Goal: Task Accomplishment & Management: Complete application form

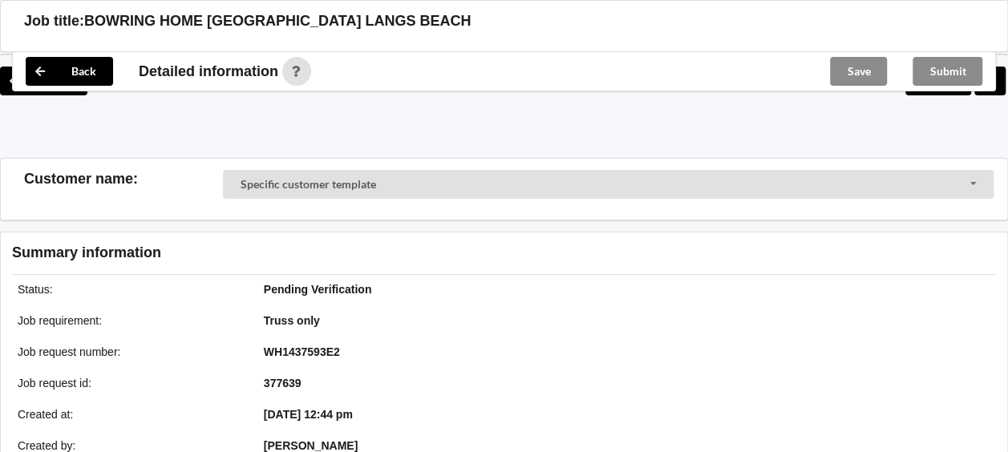
scroll to position [561, 0]
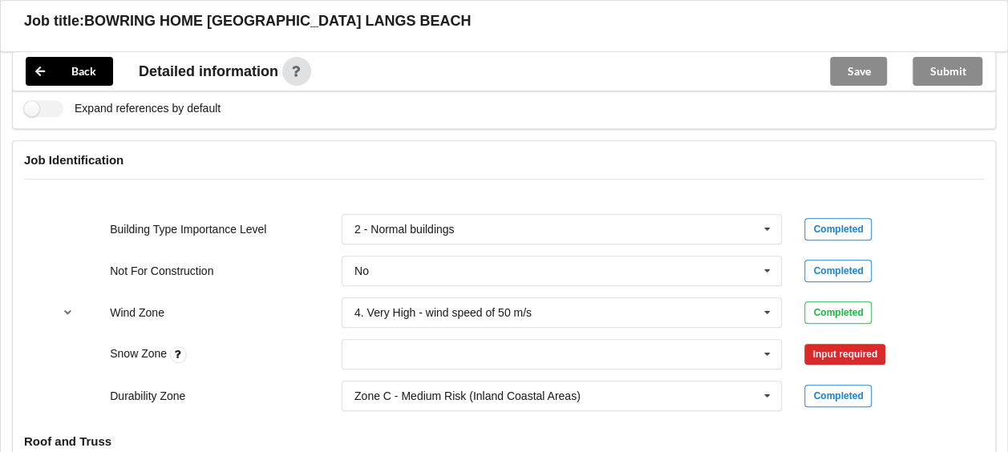
click at [830, 352] on div "Input required" at bounding box center [844, 354] width 81 height 21
click at [762, 354] on icon at bounding box center [767, 355] width 24 height 30
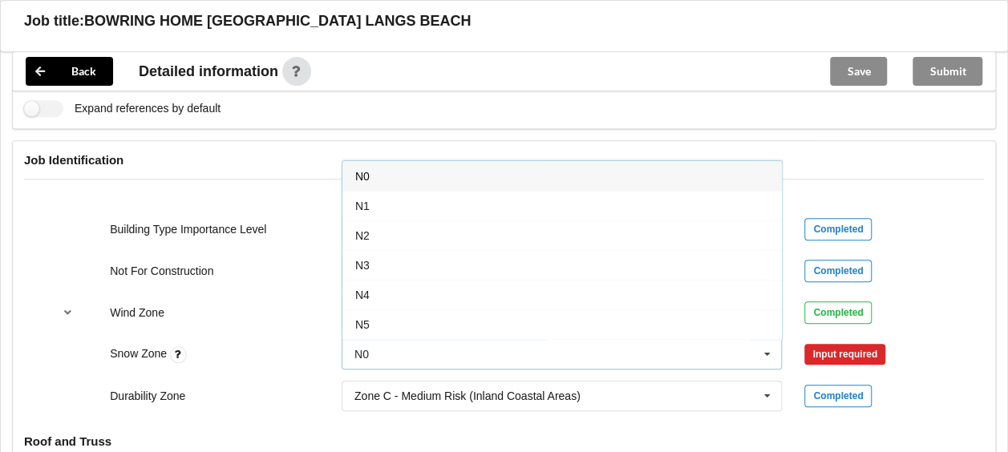
click at [362, 170] on span "N0" at bounding box center [362, 176] width 14 height 13
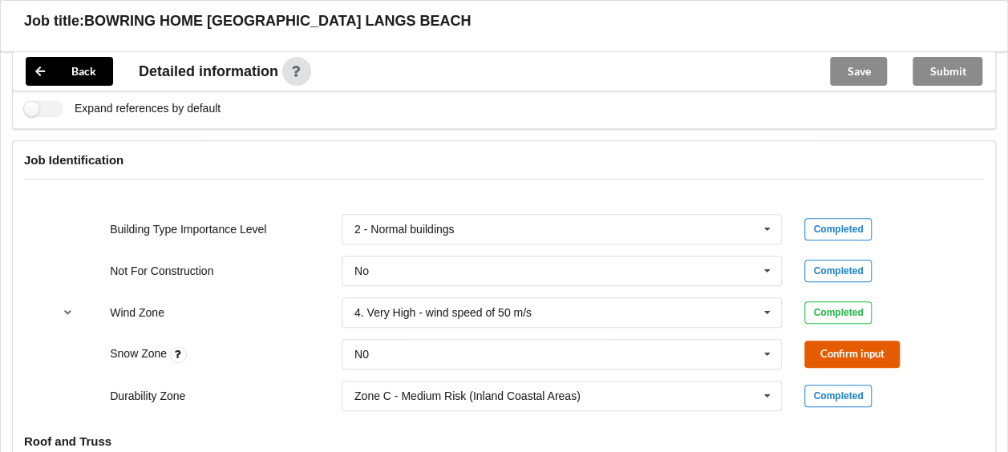
click at [845, 341] on button "Confirm input" at bounding box center [851, 354] width 95 height 26
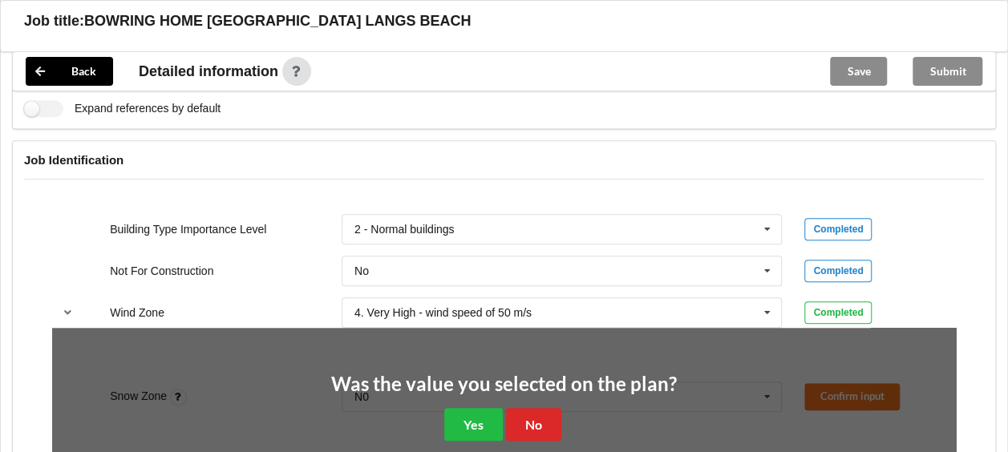
click at [709, 180] on div "Job Identification" at bounding box center [504, 172] width 982 height 62
click at [487, 415] on button "Yes" at bounding box center [473, 424] width 59 height 33
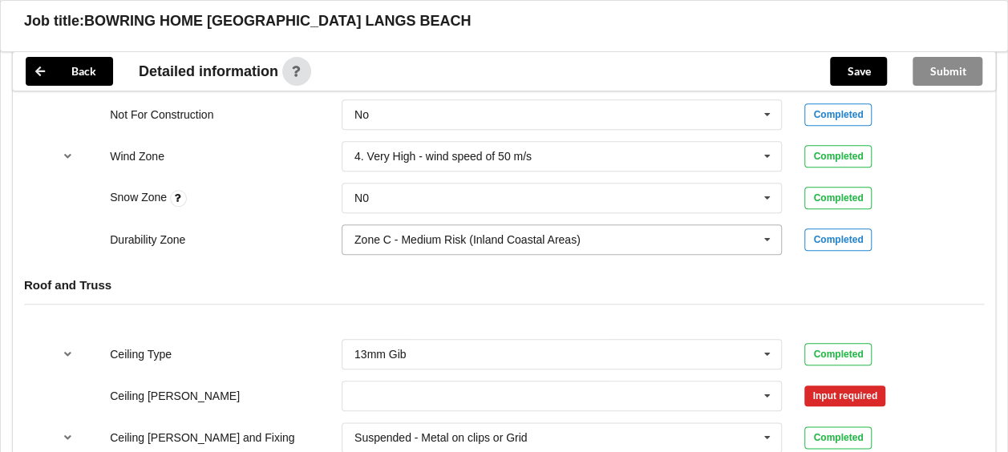
scroll to position [802, 0]
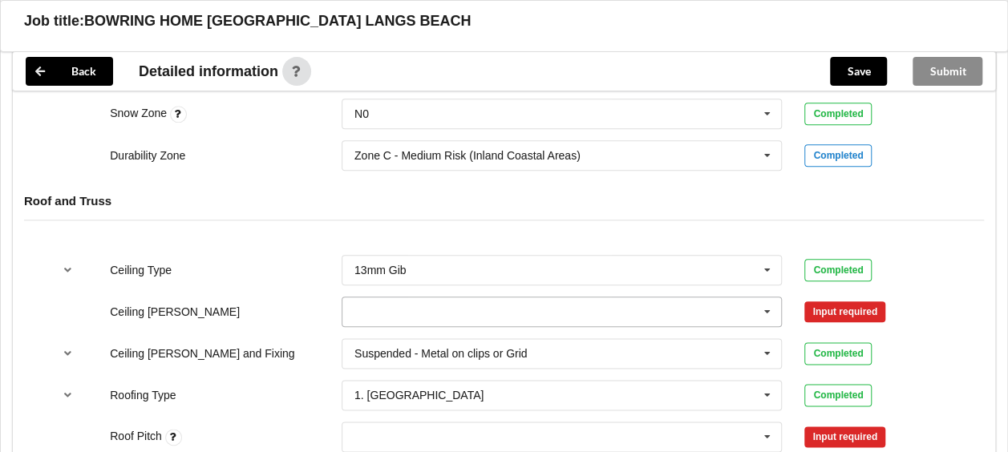
click at [770, 307] on icon at bounding box center [767, 312] width 24 height 30
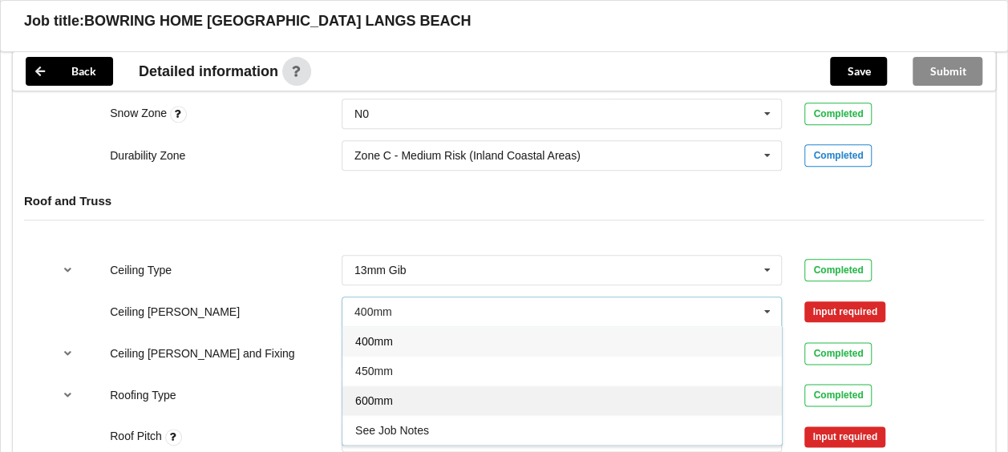
click at [406, 404] on div "600mm" at bounding box center [561, 401] width 439 height 30
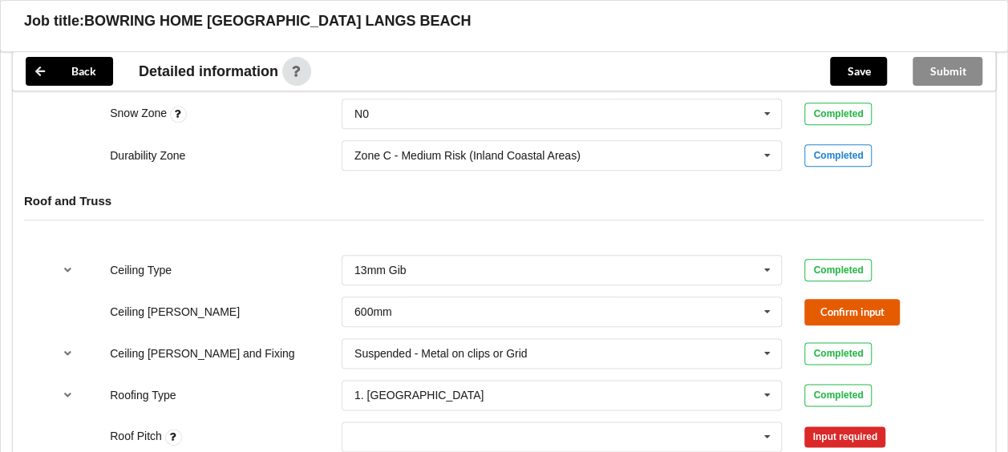
click at [834, 306] on button "Confirm input" at bounding box center [851, 312] width 95 height 26
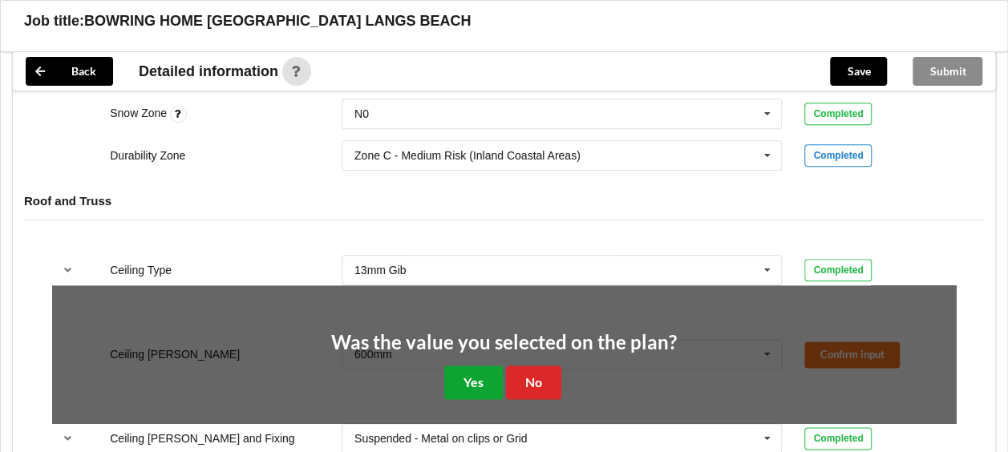
drag, startPoint x: 484, startPoint y: 372, endPoint x: 503, endPoint y: 373, distance: 19.3
click at [484, 374] on button "Yes" at bounding box center [473, 382] width 59 height 33
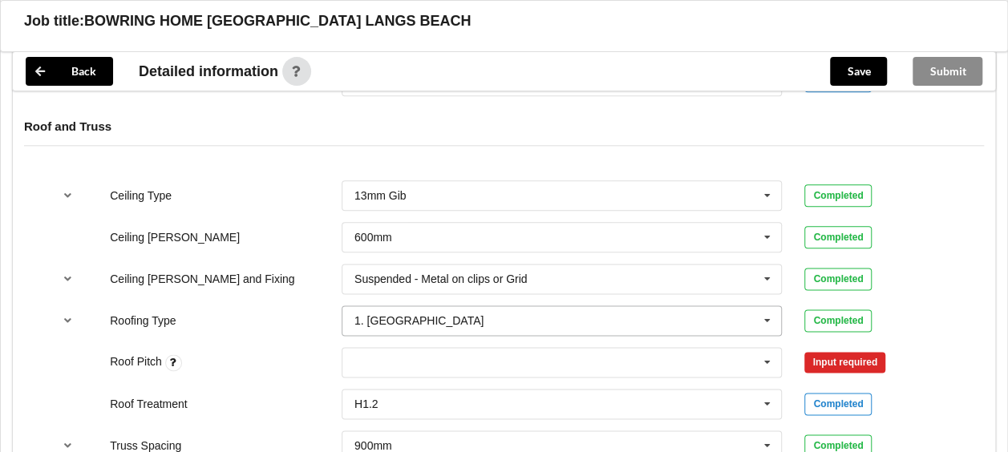
scroll to position [1042, 0]
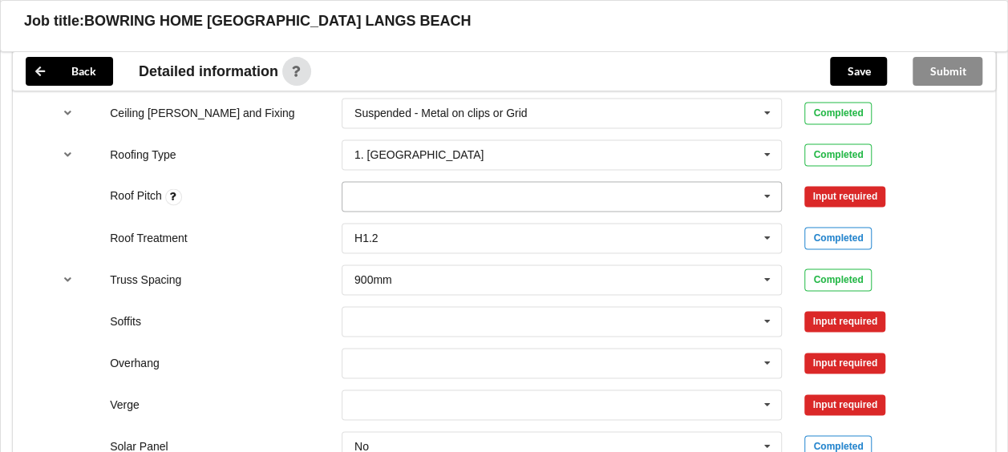
click at [426, 188] on div "None" at bounding box center [561, 196] width 441 height 30
type input "25"
click at [404, 222] on div "Add 25" at bounding box center [561, 226] width 439 height 30
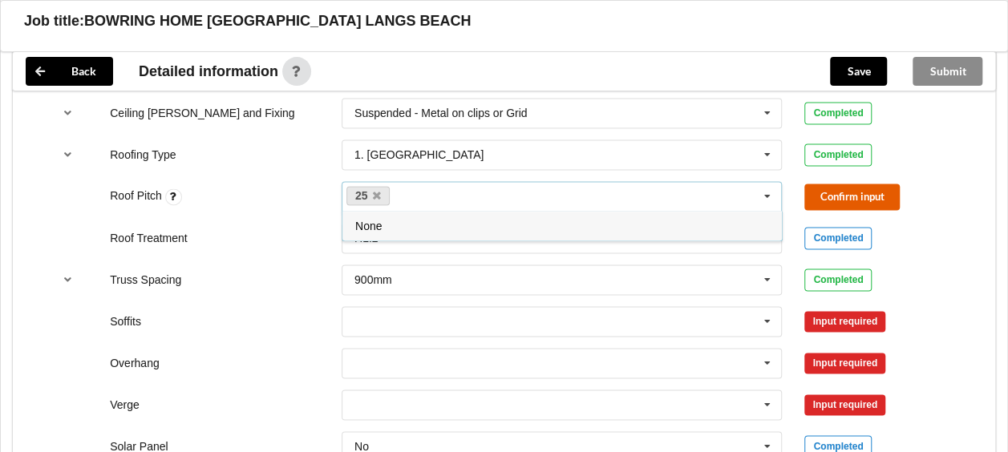
click at [843, 194] on button "Confirm input" at bounding box center [851, 197] width 95 height 26
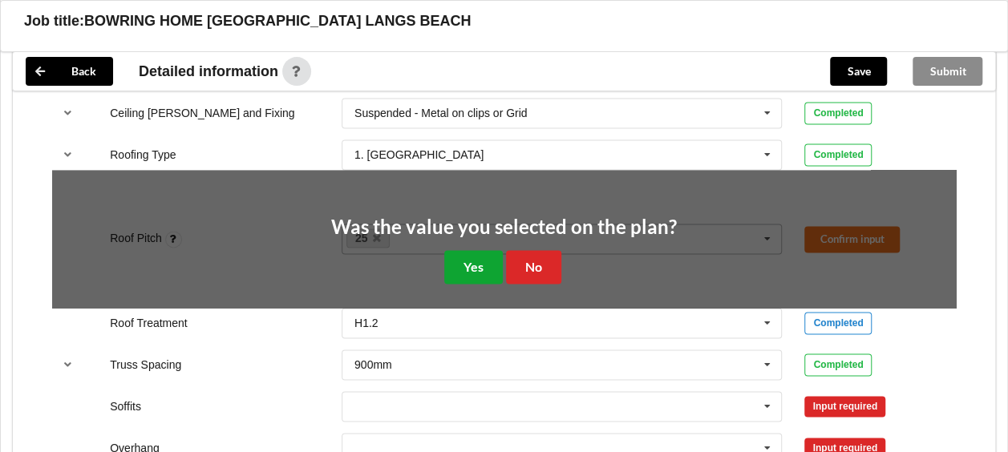
click at [467, 253] on button "Yes" at bounding box center [473, 266] width 59 height 33
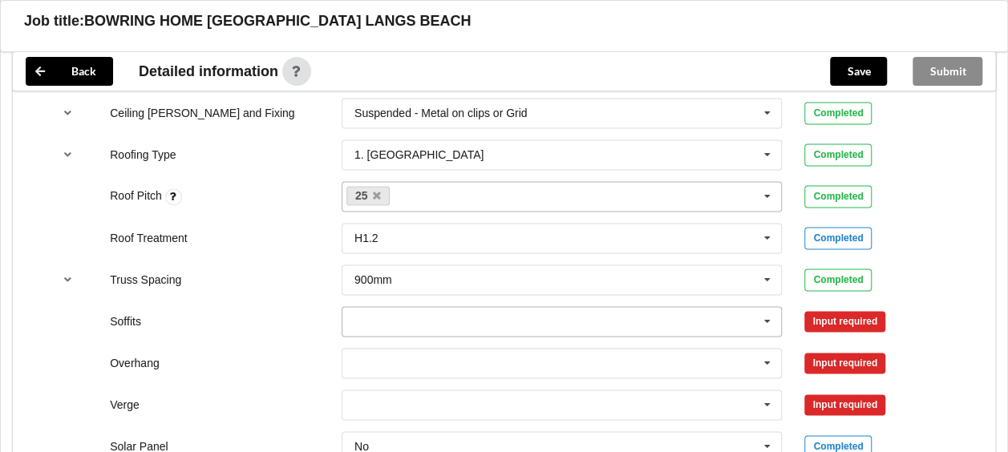
click at [763, 319] on icon at bounding box center [767, 322] width 24 height 30
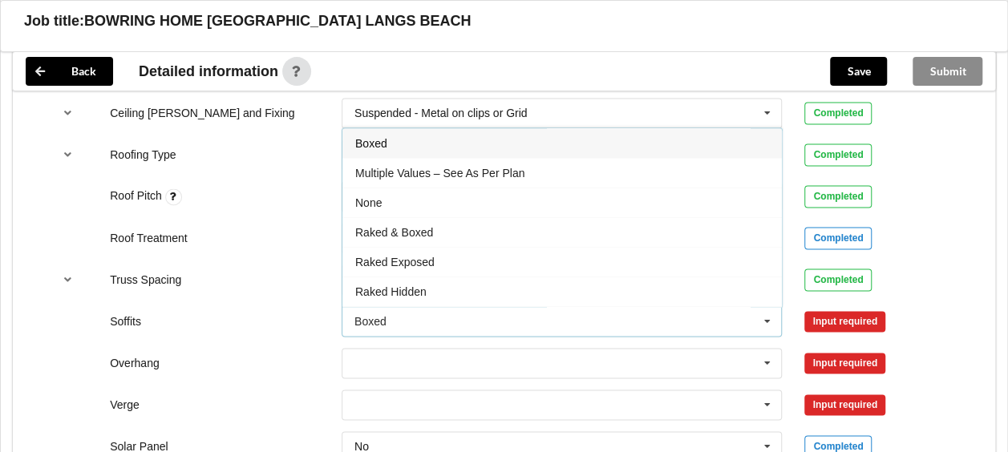
click at [394, 144] on div "Boxed" at bounding box center [561, 143] width 439 height 30
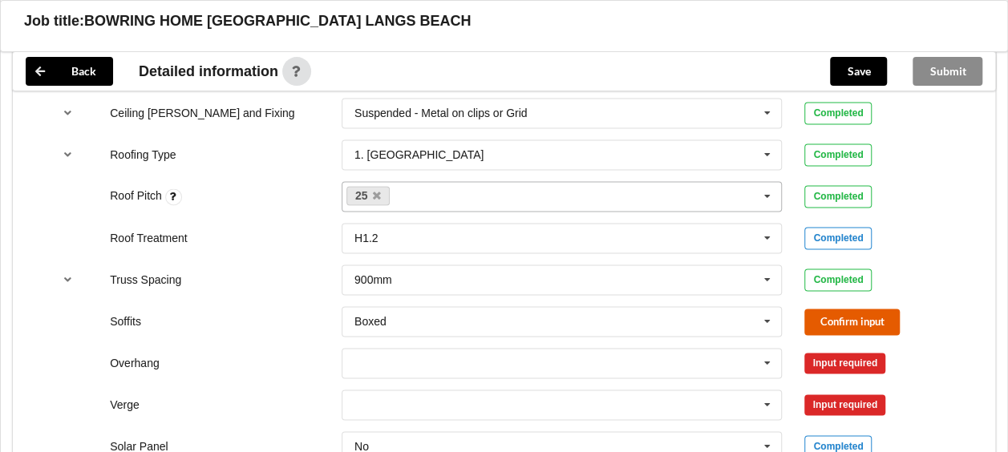
click at [839, 313] on button "Confirm input" at bounding box center [851, 322] width 95 height 26
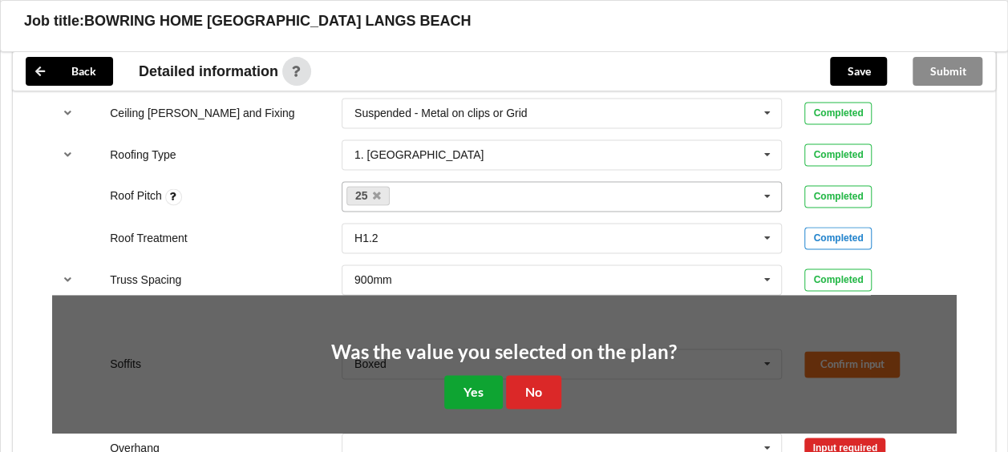
click at [457, 383] on button "Yes" at bounding box center [473, 391] width 59 height 33
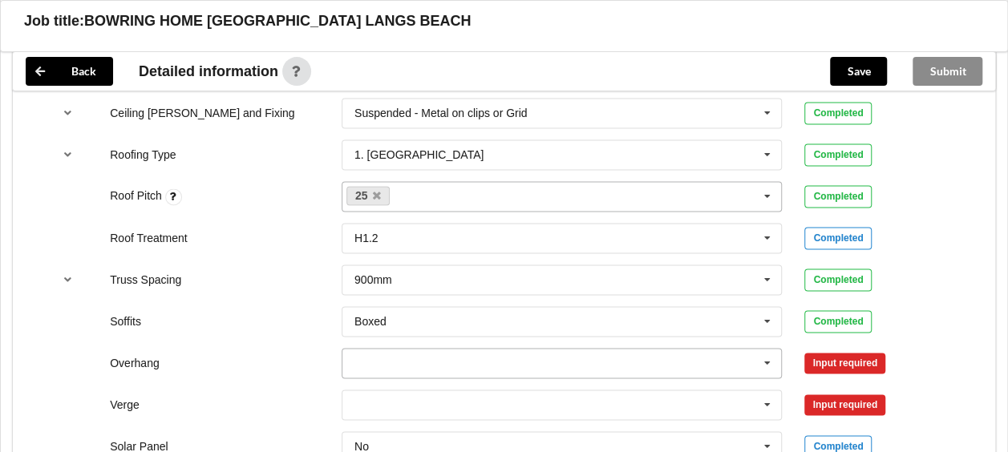
click at [766, 365] on icon at bounding box center [767, 364] width 24 height 30
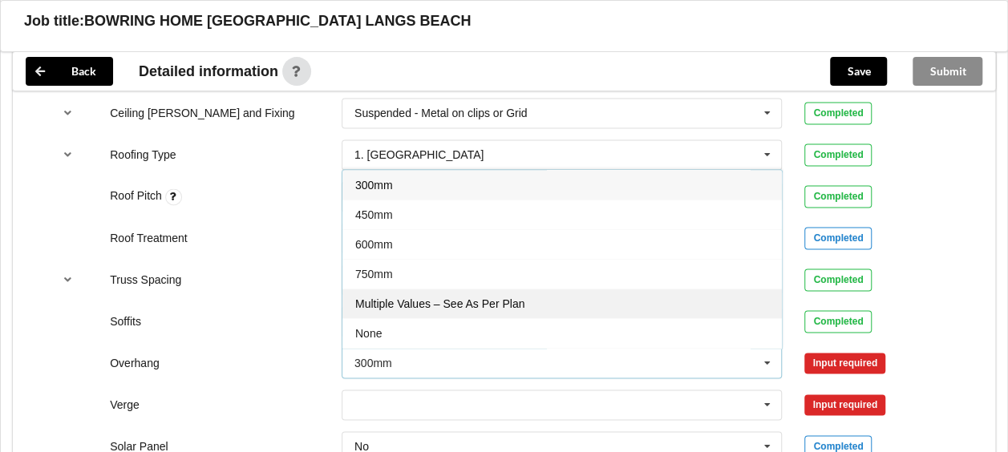
click at [447, 297] on span "Multiple Values – See As Per Plan" at bounding box center [439, 303] width 169 height 13
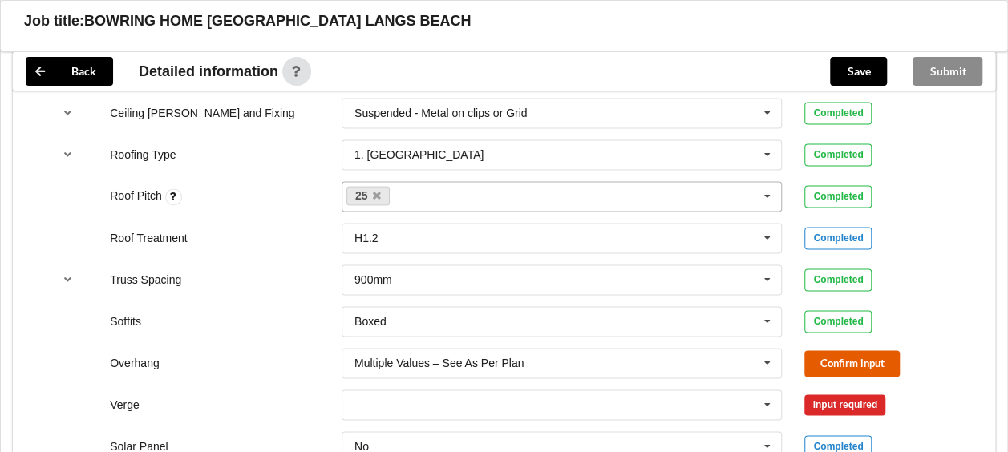
click at [837, 364] on button "Confirm input" at bounding box center [851, 363] width 95 height 26
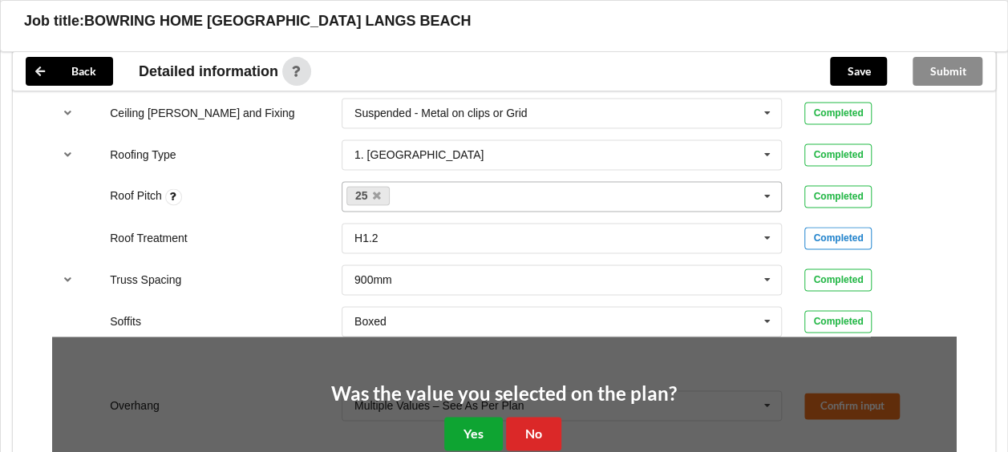
click at [481, 418] on button "Yes" at bounding box center [473, 433] width 59 height 33
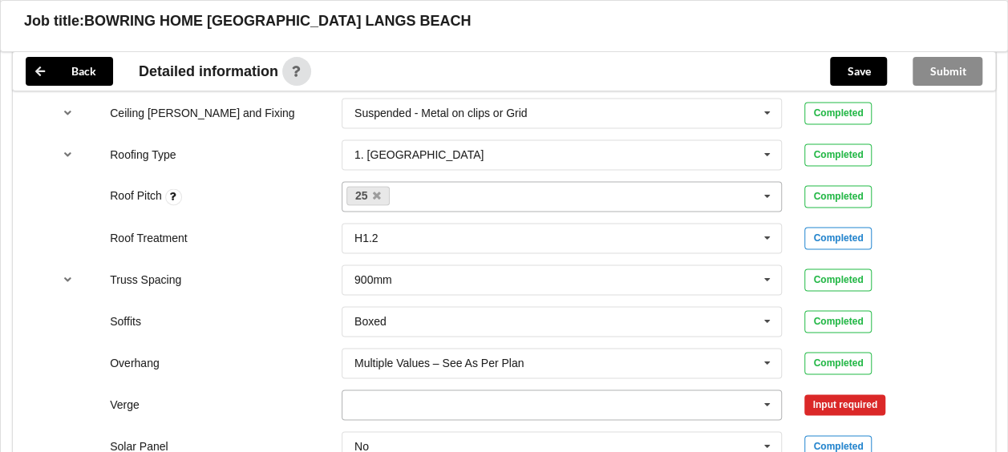
click at [772, 402] on icon at bounding box center [767, 405] width 24 height 30
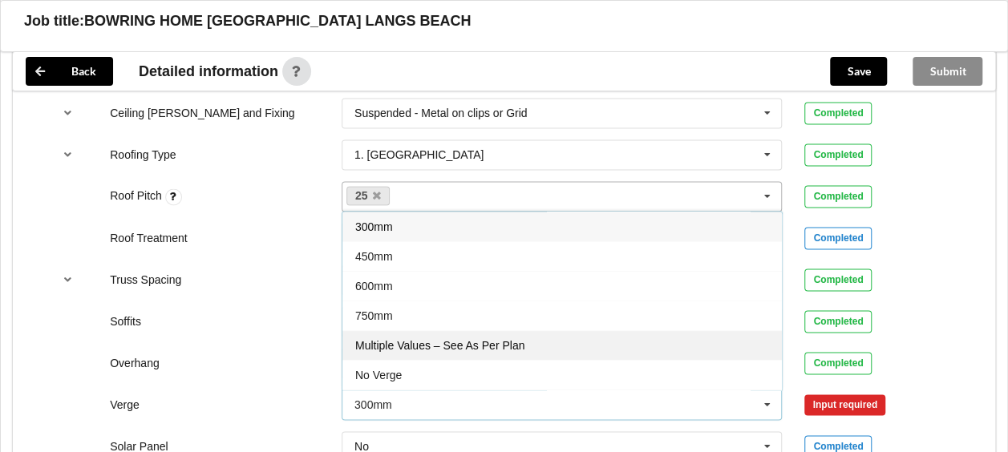
click at [415, 339] on span "Multiple Values – See As Per Plan" at bounding box center [439, 345] width 169 height 13
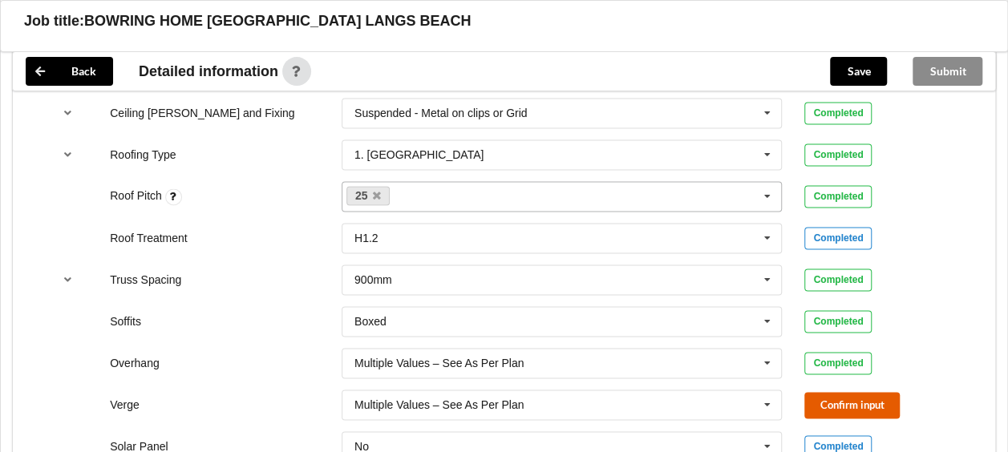
click at [834, 396] on button "Confirm input" at bounding box center [851, 405] width 95 height 26
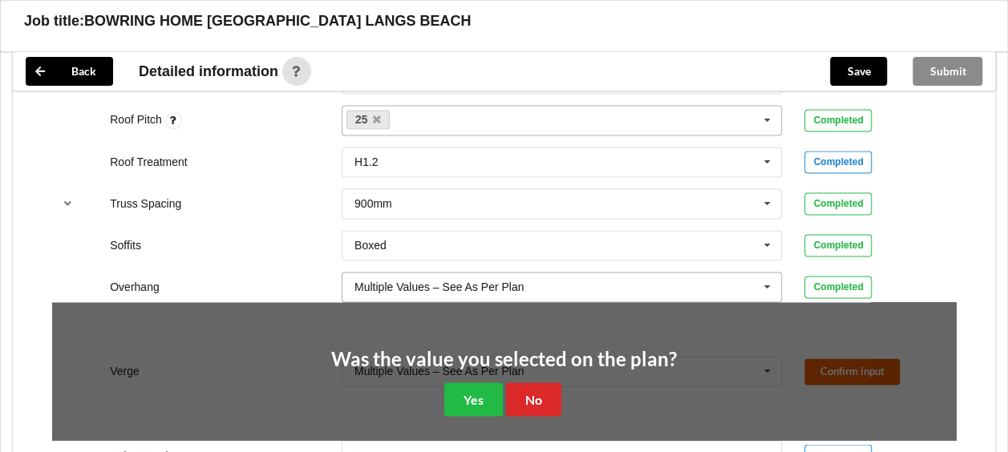
scroll to position [1202, 0]
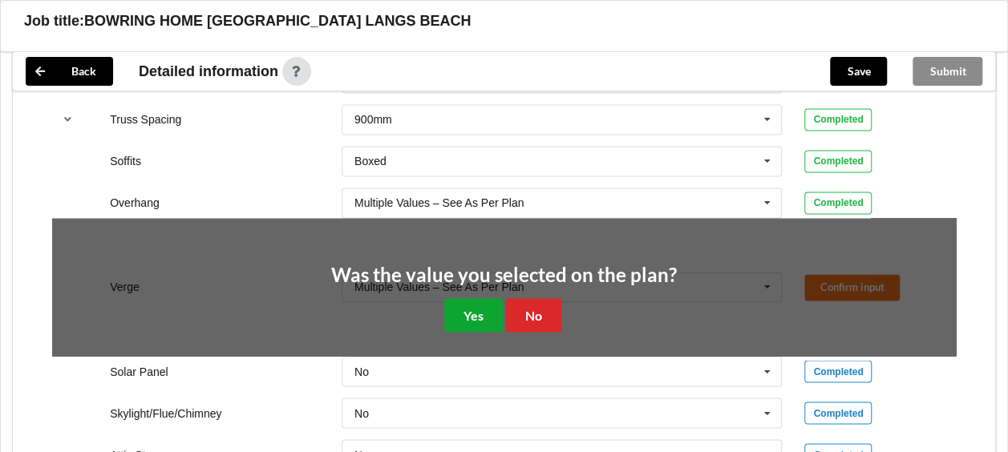
click at [467, 310] on button "Yes" at bounding box center [473, 314] width 59 height 33
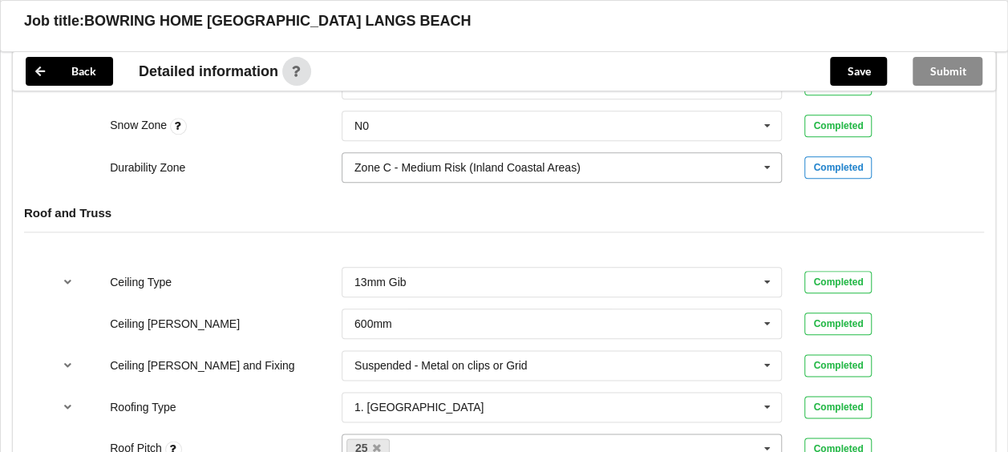
scroll to position [641, 0]
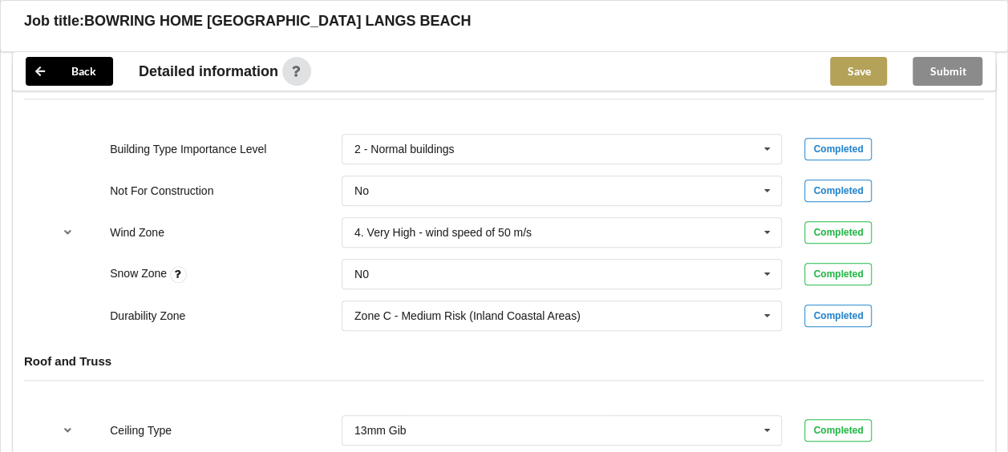
click at [864, 71] on button "Save" at bounding box center [858, 71] width 57 height 29
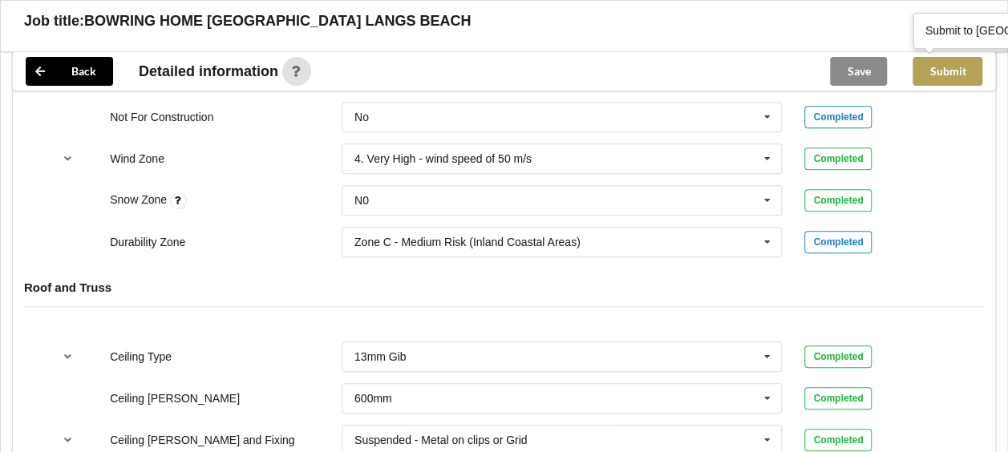
click at [947, 67] on button "Submit" at bounding box center [947, 71] width 70 height 29
